Goal: Task Accomplishment & Management: Use online tool/utility

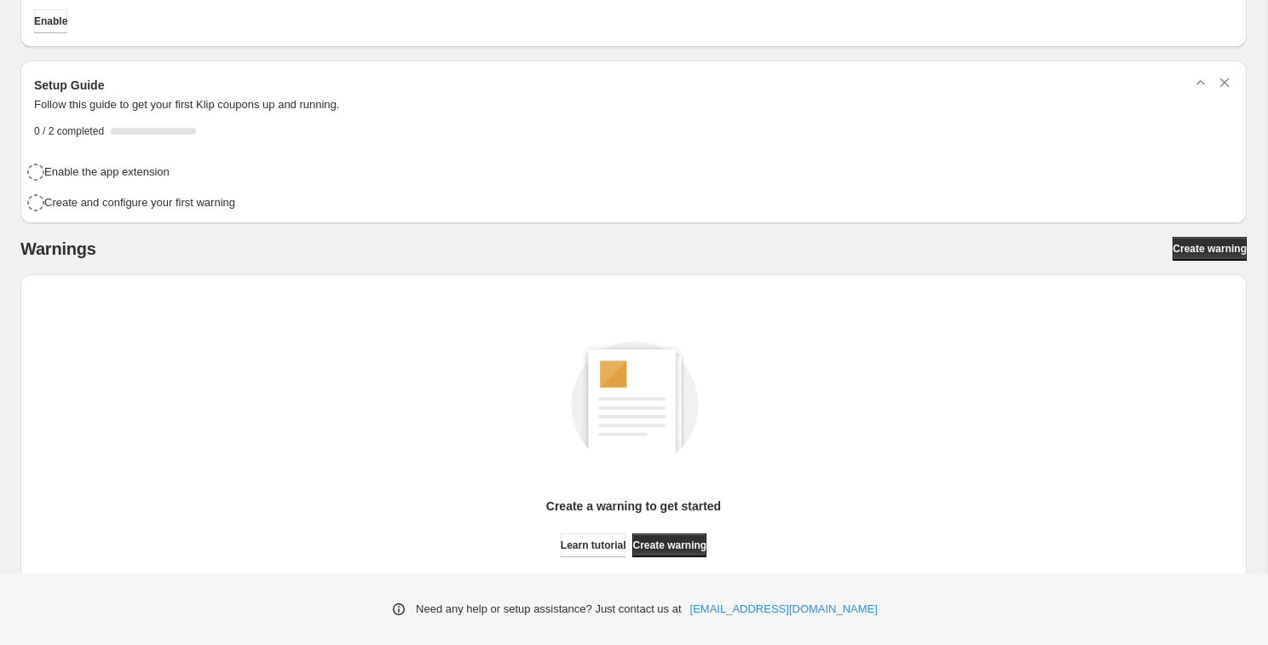
scroll to position [87, 0]
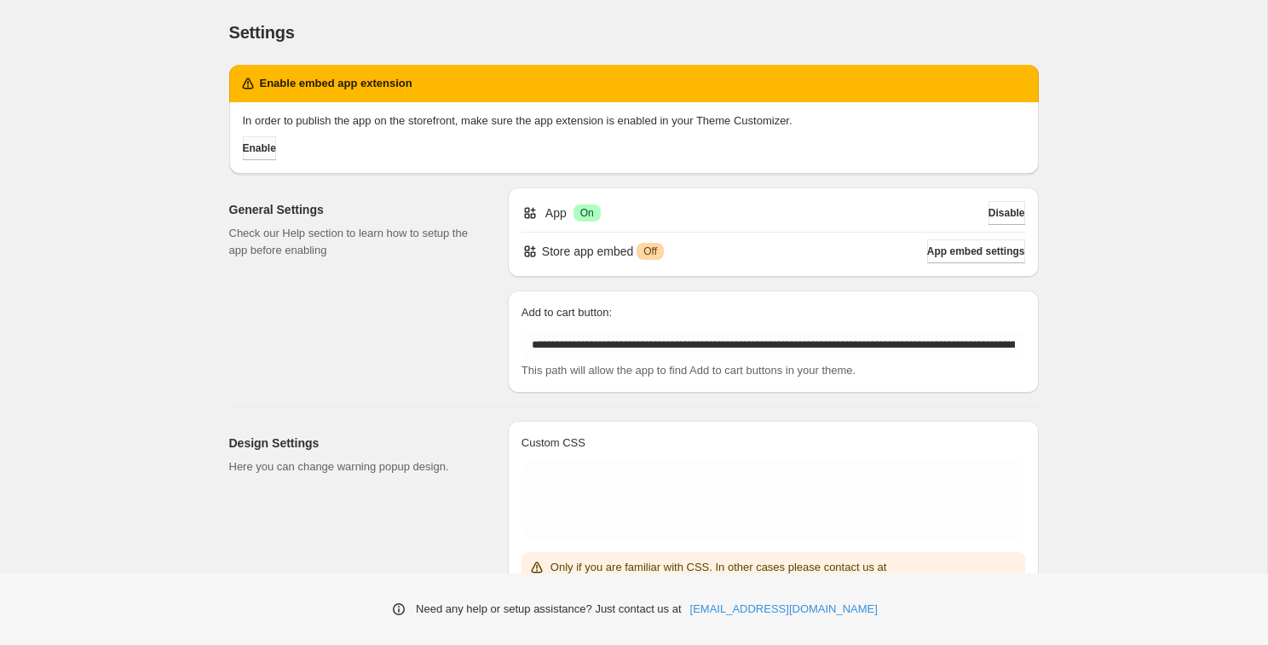
click at [276, 144] on span "Enable" at bounding box center [259, 148] width 33 height 14
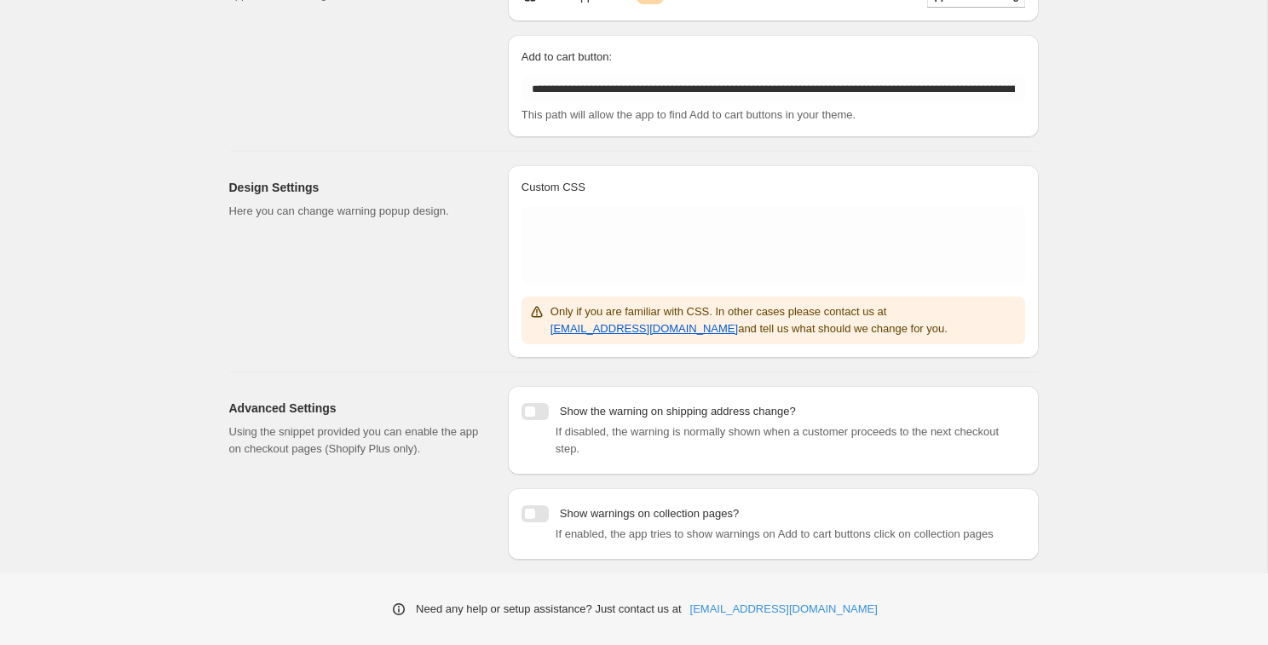
scroll to position [240, 0]
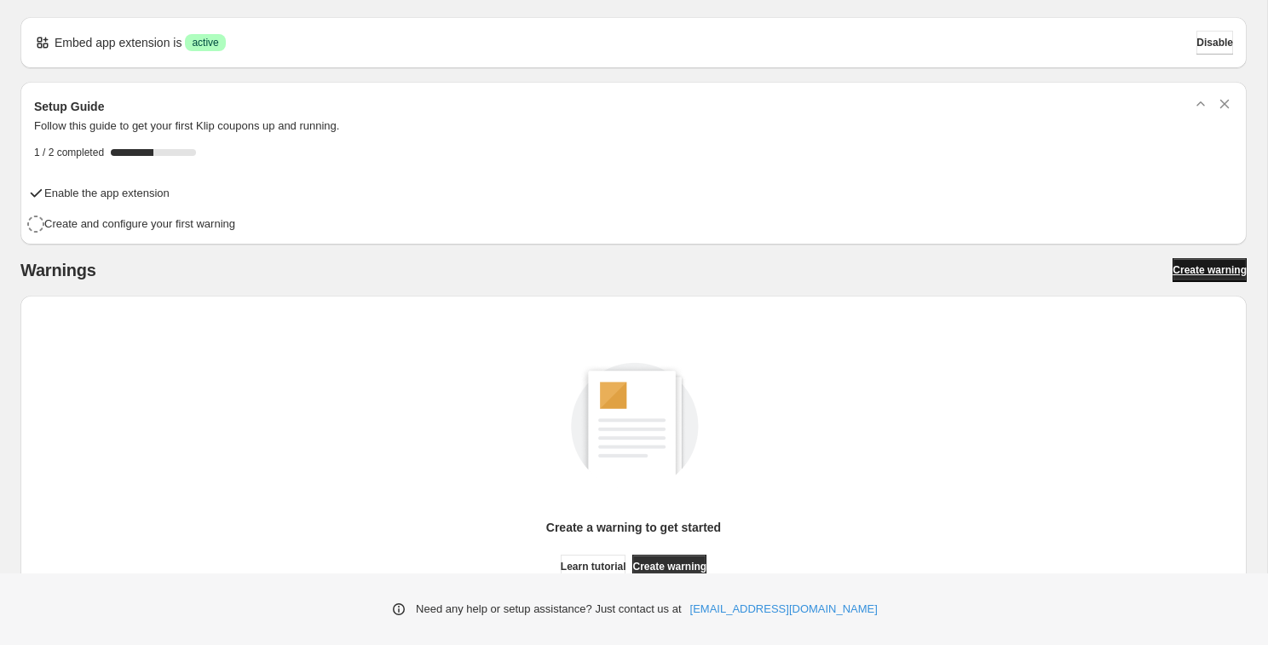
click at [1197, 265] on span "Create warning" at bounding box center [1210, 270] width 74 height 14
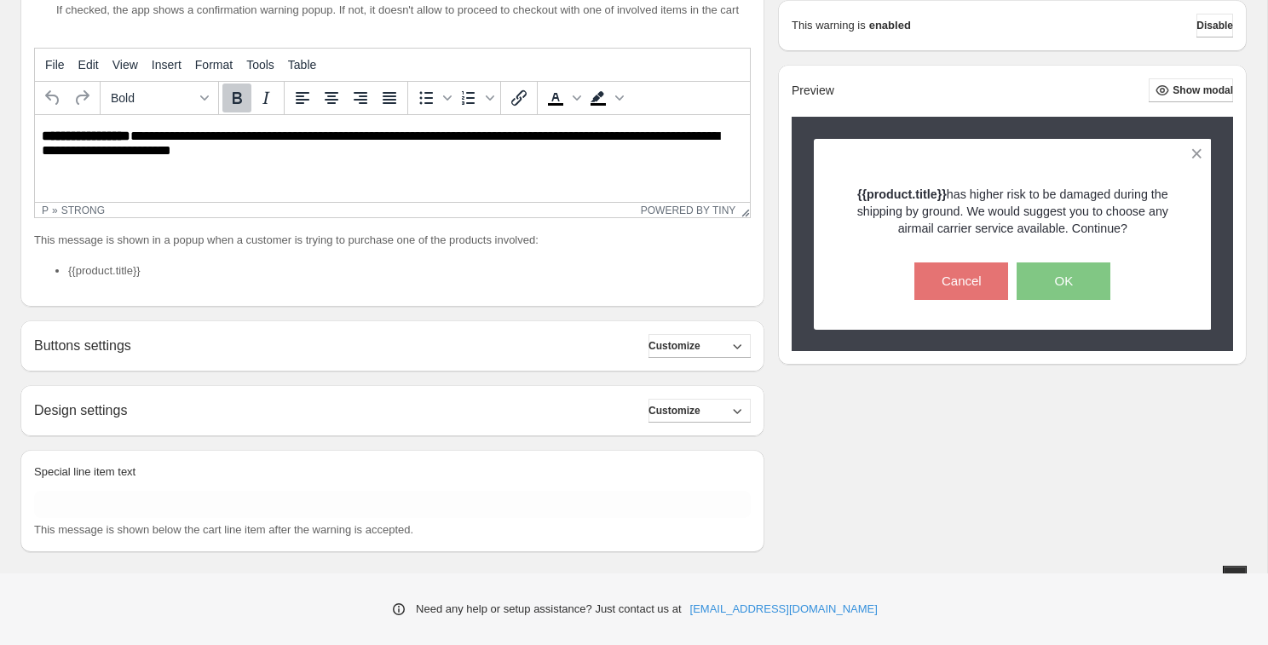
scroll to position [351, 0]
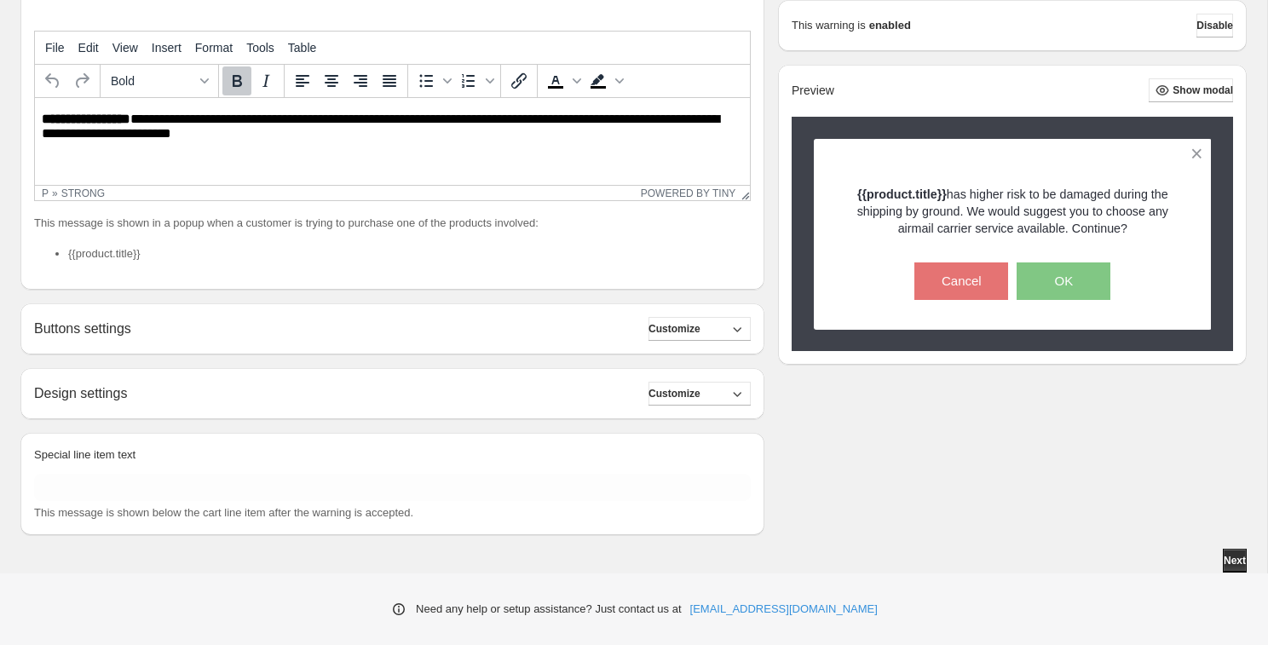
click at [564, 390] on div "Design settings Customize" at bounding box center [392, 394] width 717 height 24
click at [701, 386] on button "Customize" at bounding box center [700, 394] width 102 height 24
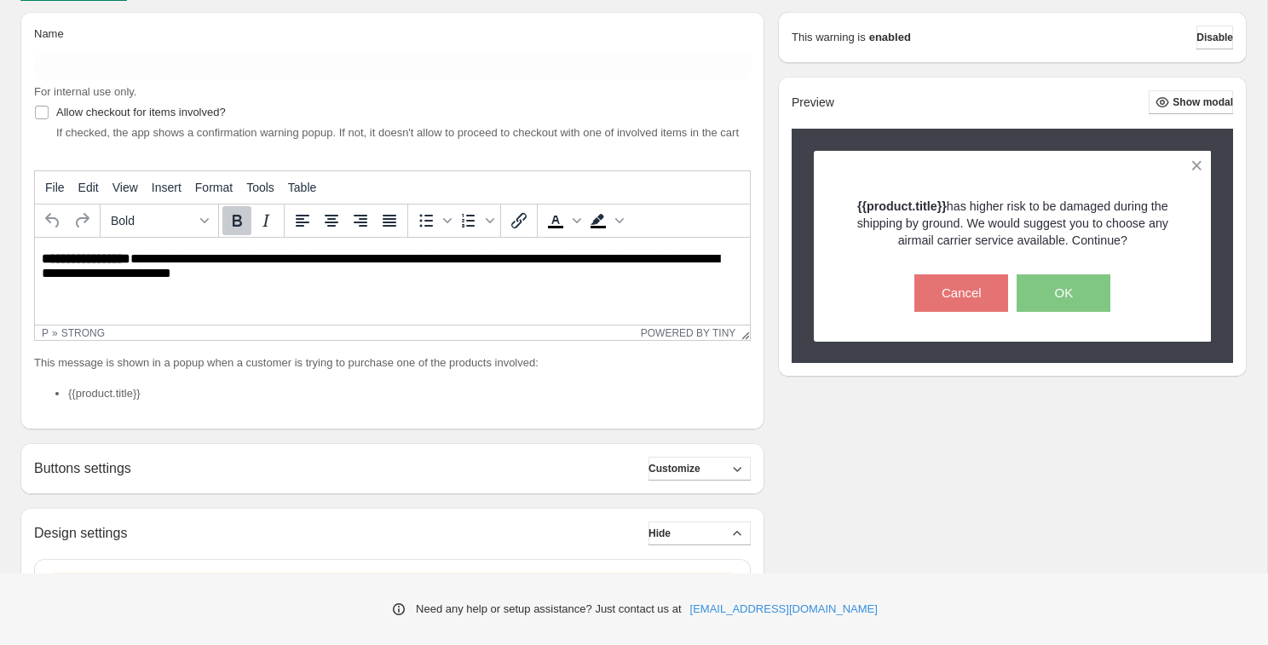
scroll to position [291, 0]
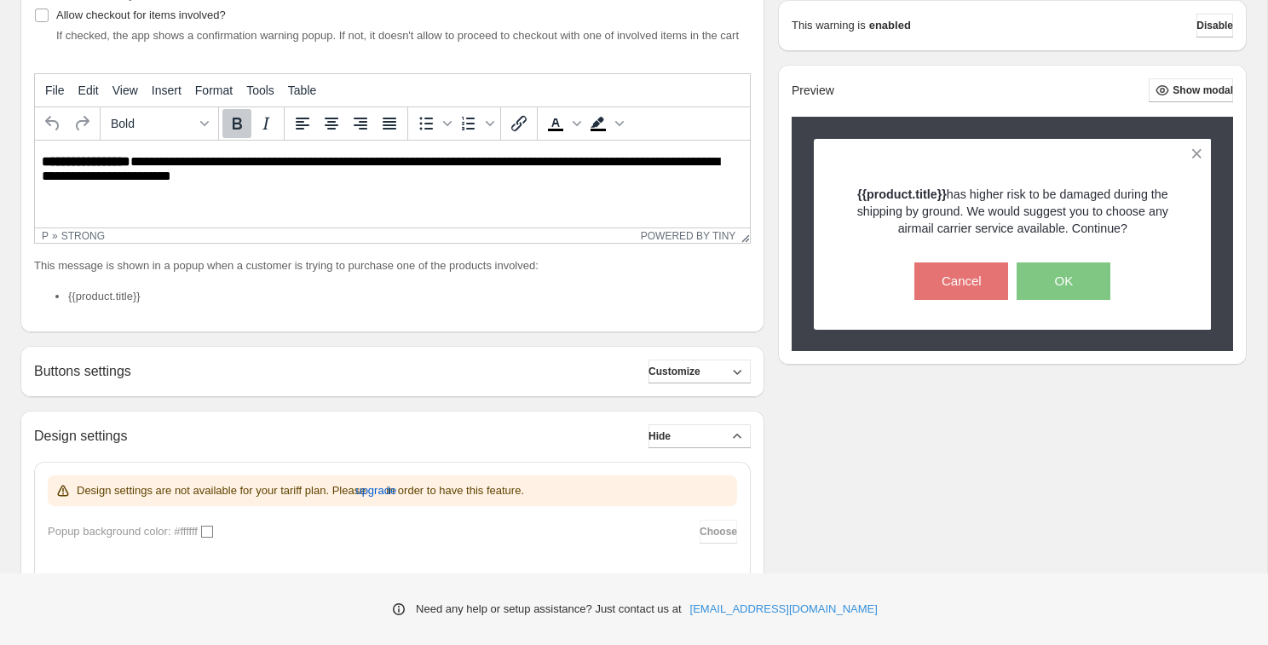
click at [315, 384] on div "Buttons settings Customize" at bounding box center [392, 372] width 717 height 24
